Goal: Information Seeking & Learning: Understand process/instructions

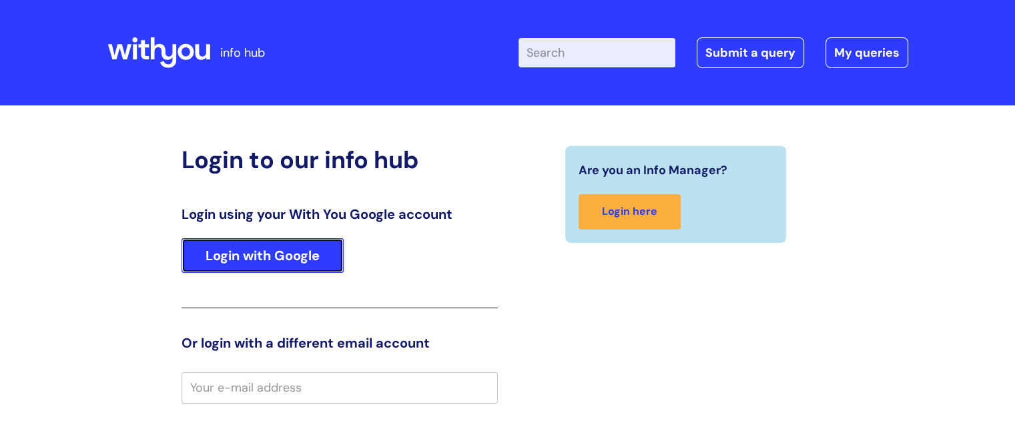
click at [276, 257] on link "Login with Google" at bounding box center [262, 255] width 162 height 35
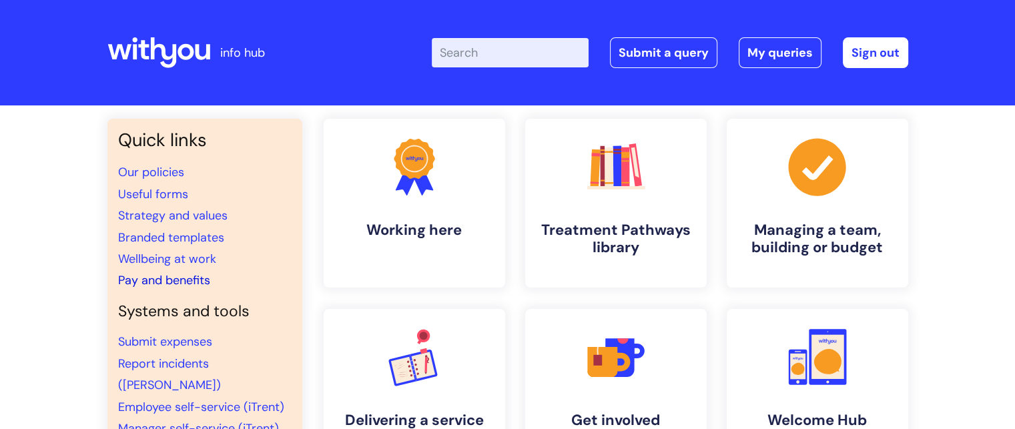
click at [183, 278] on link "Pay and benefits" at bounding box center [164, 280] width 92 height 16
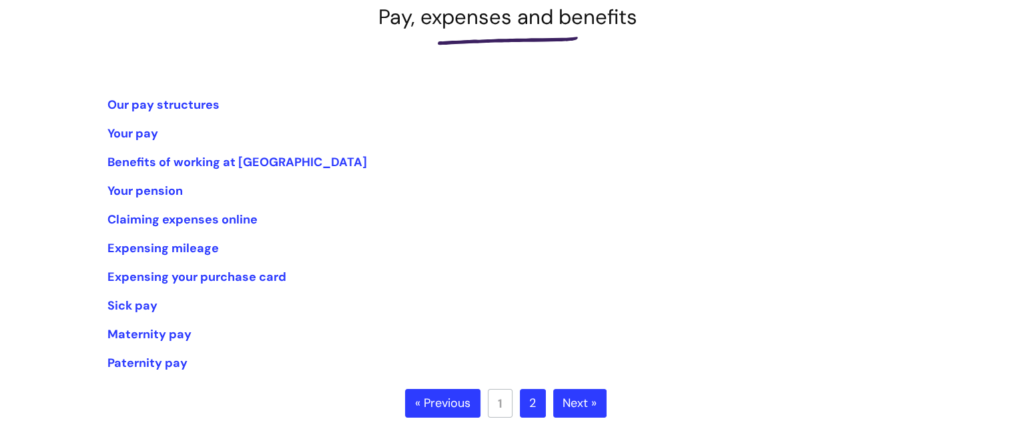
scroll to position [267, 0]
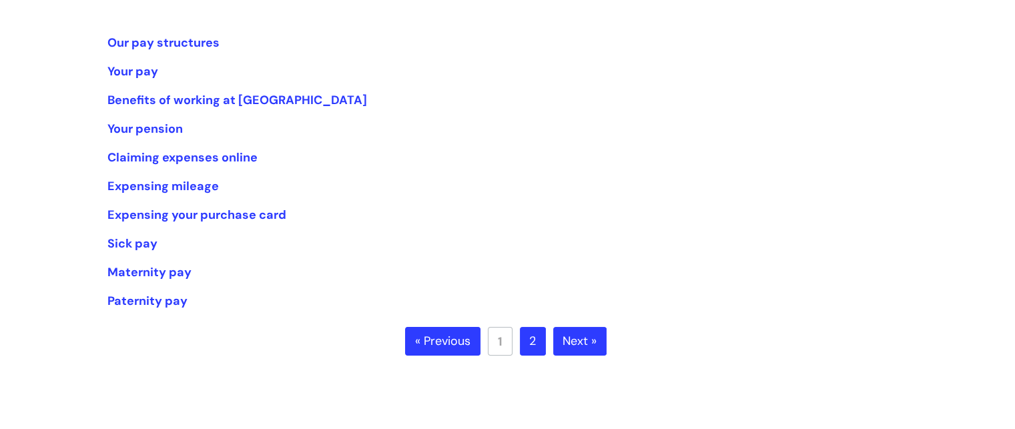
click at [536, 341] on link "2" at bounding box center [533, 341] width 26 height 29
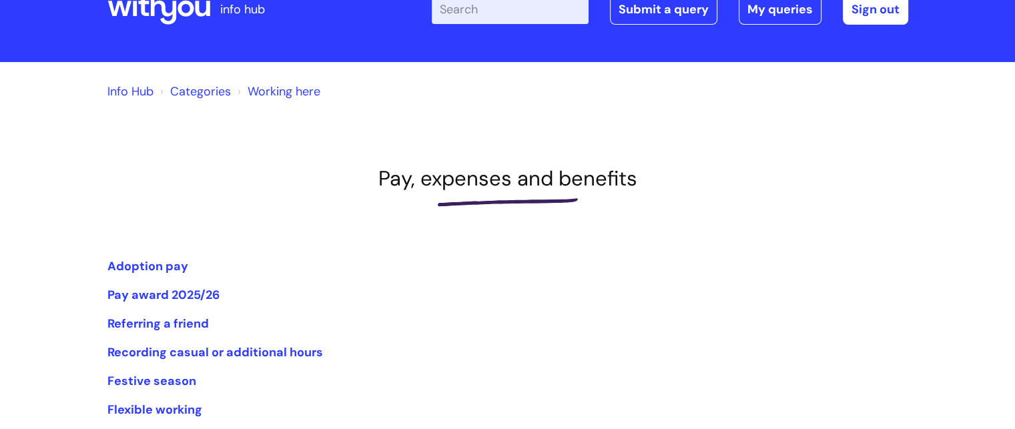
scroll to position [67, 0]
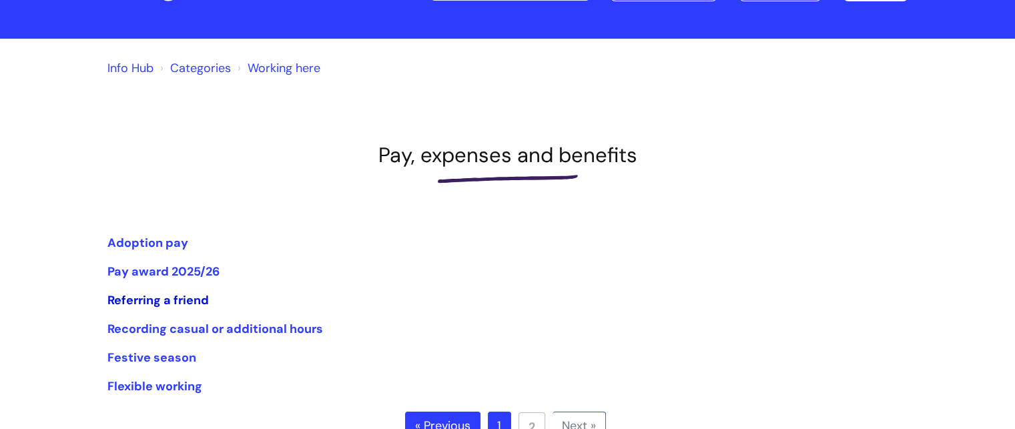
click at [194, 299] on link "Referring a friend" at bounding box center [157, 300] width 101 height 16
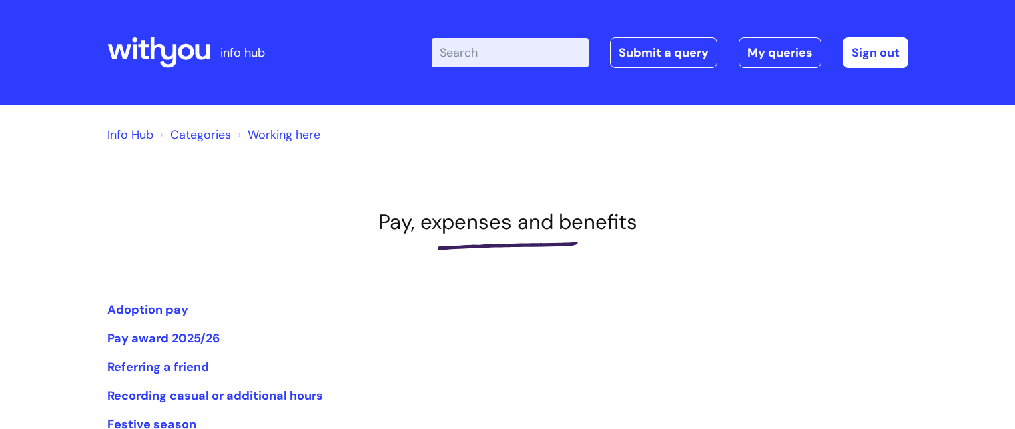
scroll to position [67, 0]
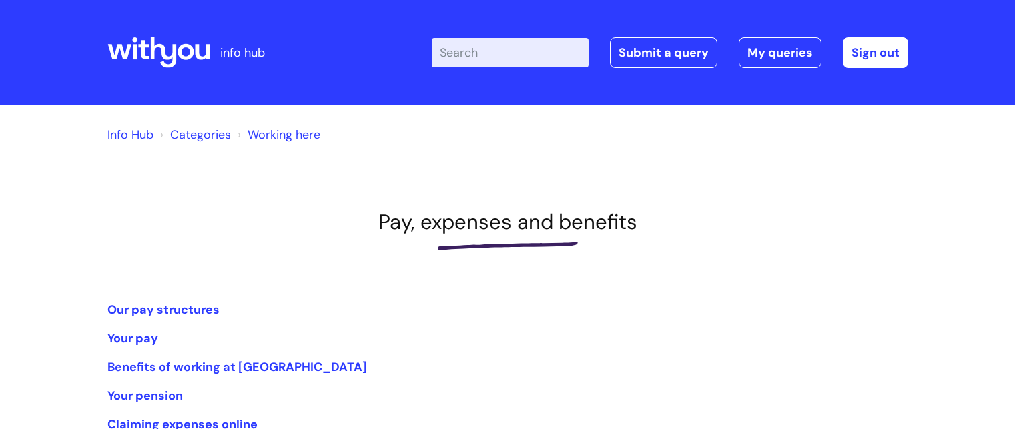
scroll to position [267, 0]
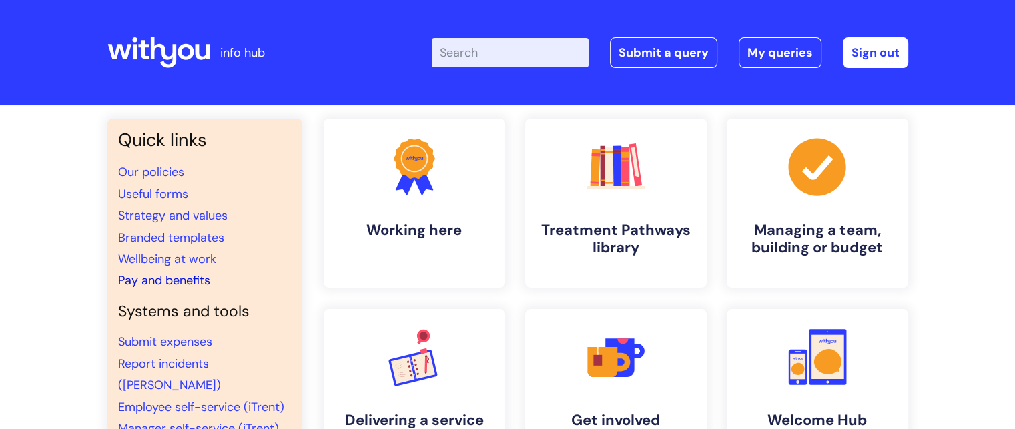
click at [161, 281] on link "Pay and benefits" at bounding box center [164, 280] width 92 height 16
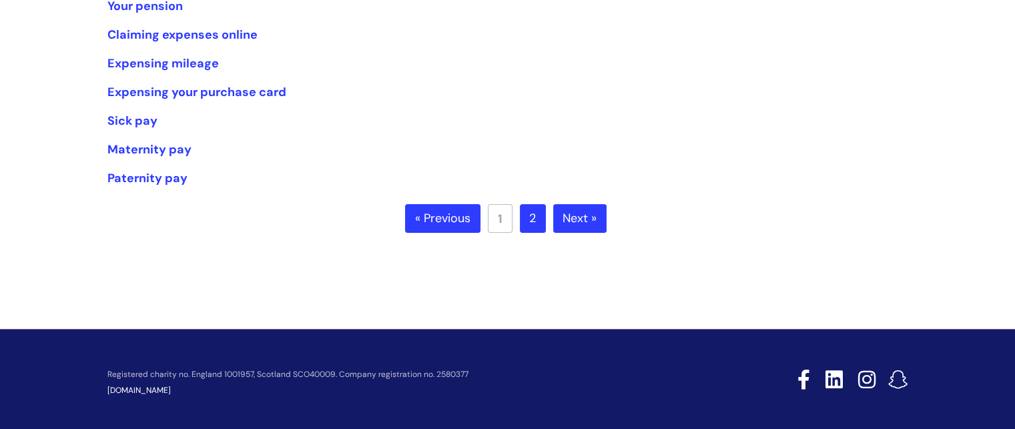
scroll to position [400, 0]
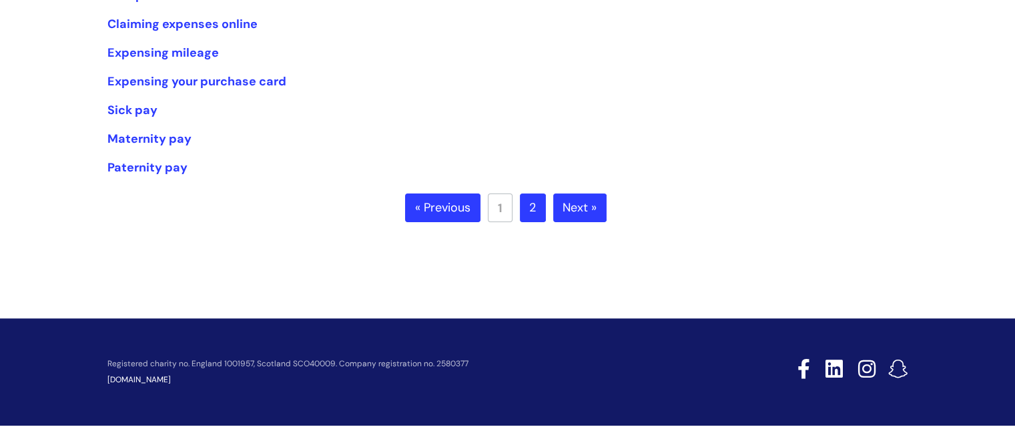
click at [541, 209] on link "2" at bounding box center [533, 207] width 26 height 29
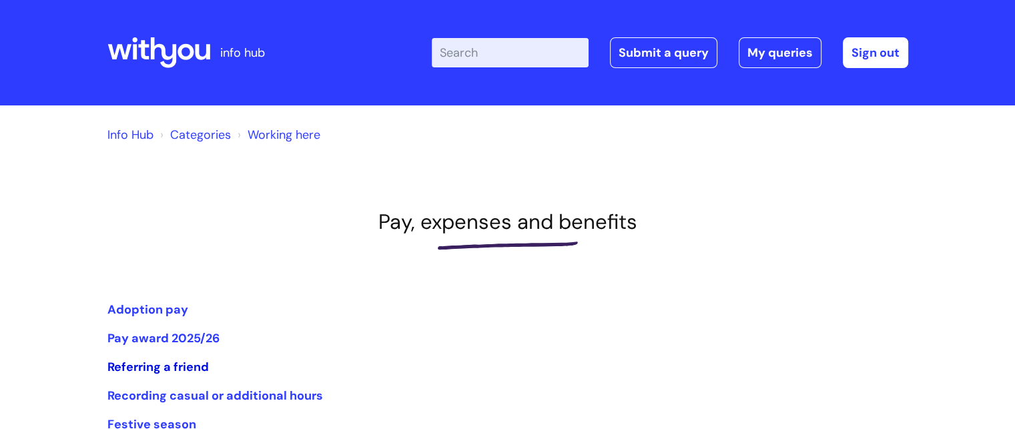
click at [191, 362] on link "Referring a friend" at bounding box center [157, 367] width 101 height 16
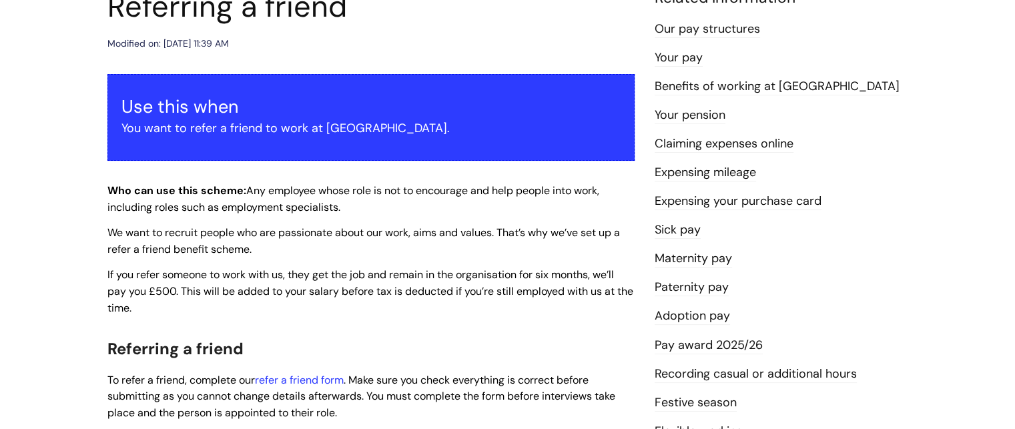
scroll to position [267, 0]
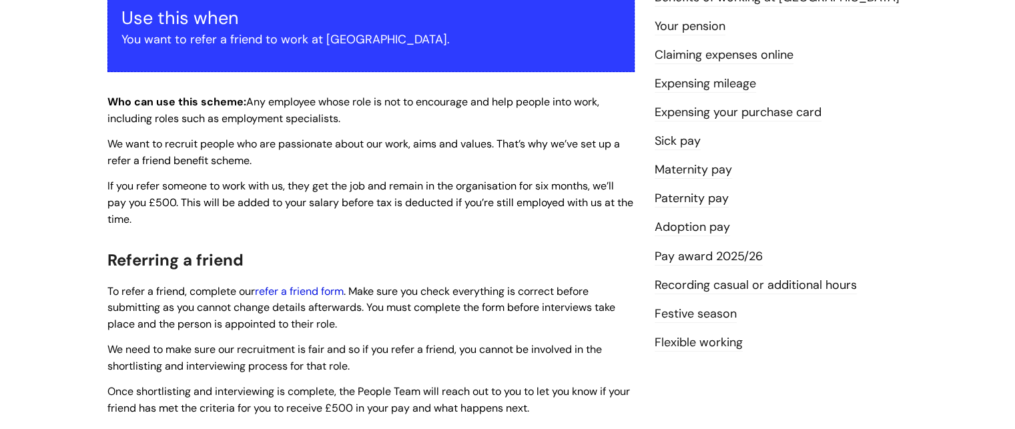
click at [301, 285] on link "refer a friend form" at bounding box center [299, 291] width 89 height 14
click at [304, 287] on link "refer a friend form" at bounding box center [299, 291] width 89 height 14
